Goal: Complete application form

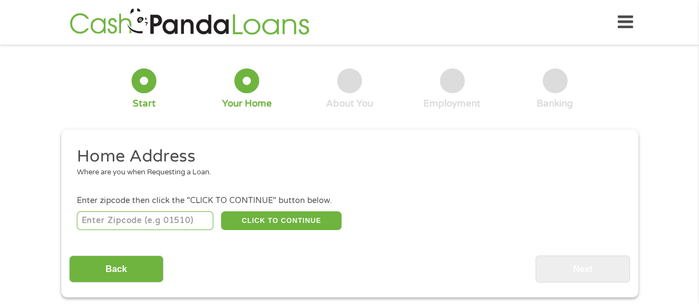
click at [120, 220] on input "number" at bounding box center [145, 221] width 136 height 19
type input "63113"
select select "[US_STATE]"
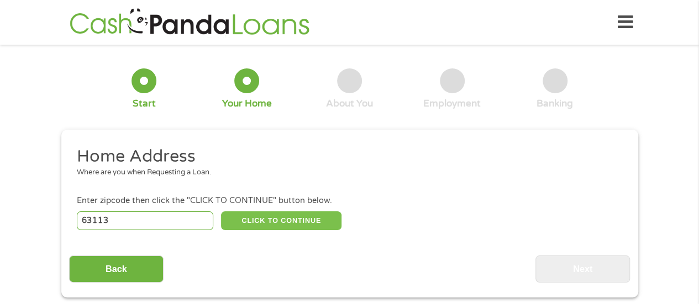
click at [275, 219] on button "CLICK TO CONTINUE" at bounding box center [281, 221] width 120 height 19
type input "63113"
type input "Saint Louis"
